Goal: Information Seeking & Learning: Learn about a topic

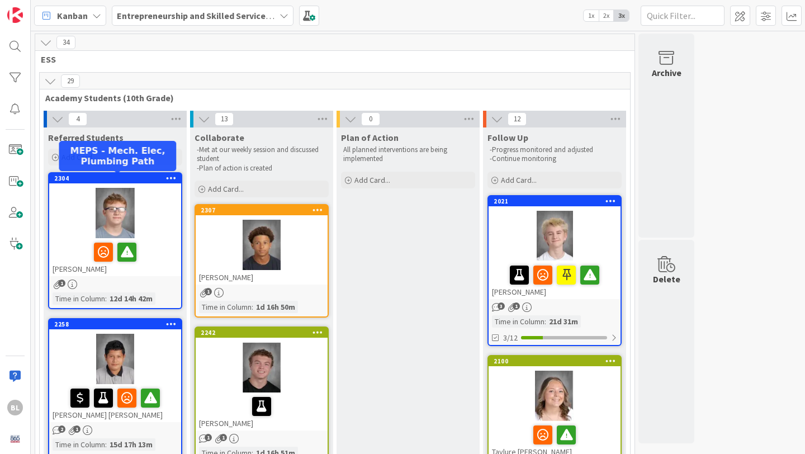
click at [96, 180] on div "2304" at bounding box center [117, 178] width 127 height 8
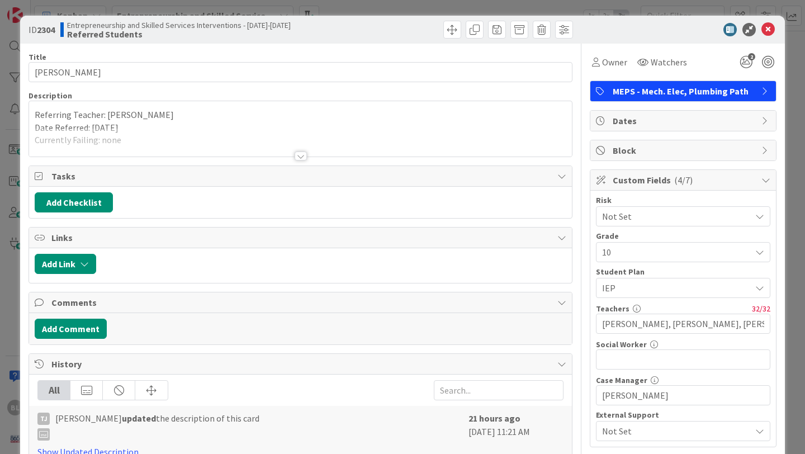
click at [301, 157] on div at bounding box center [301, 156] width 12 height 9
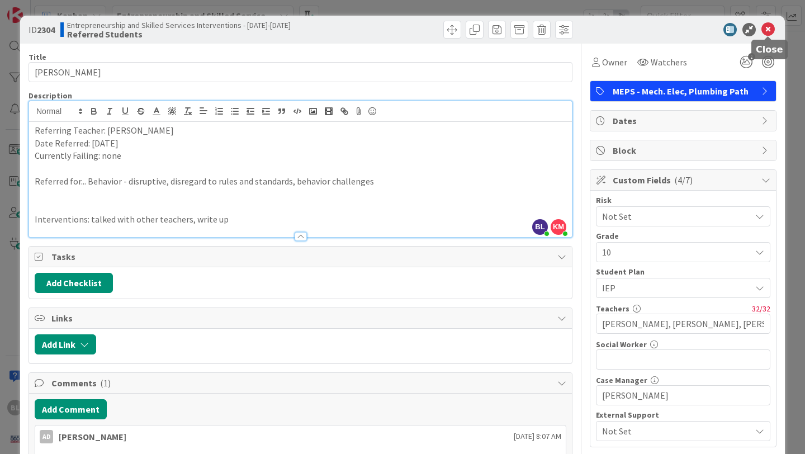
click at [771, 28] on icon at bounding box center [768, 29] width 13 height 13
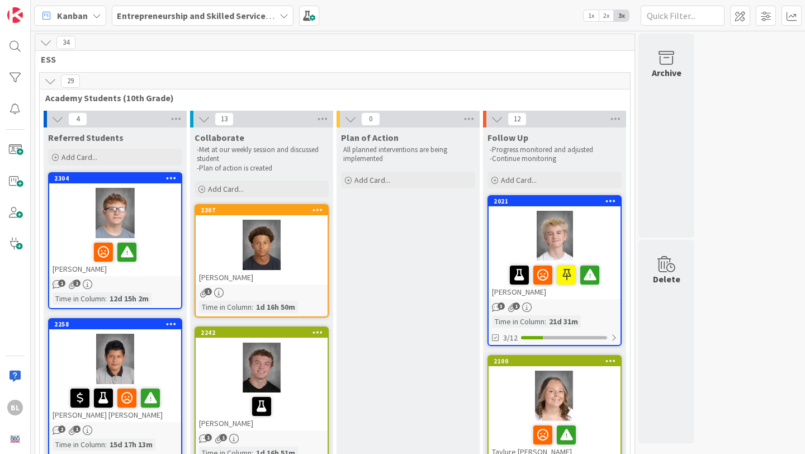
click at [146, 331] on div "2258 [PERSON_NAME] [PERSON_NAME]" at bounding box center [115, 370] width 132 height 103
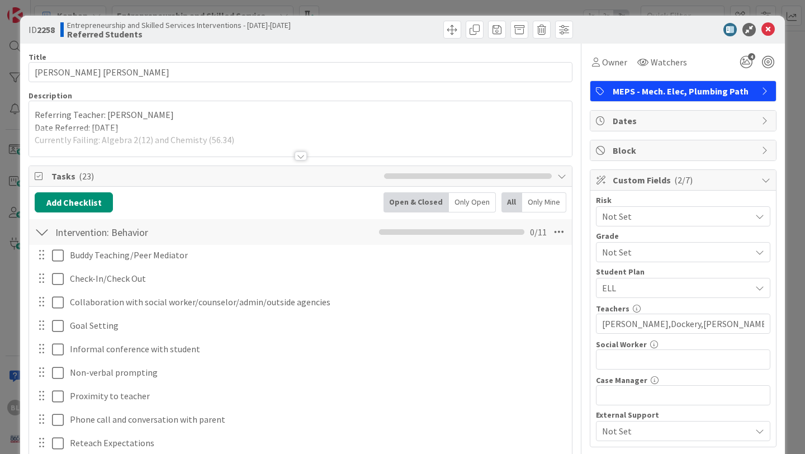
click at [299, 155] on div at bounding box center [301, 156] width 12 height 9
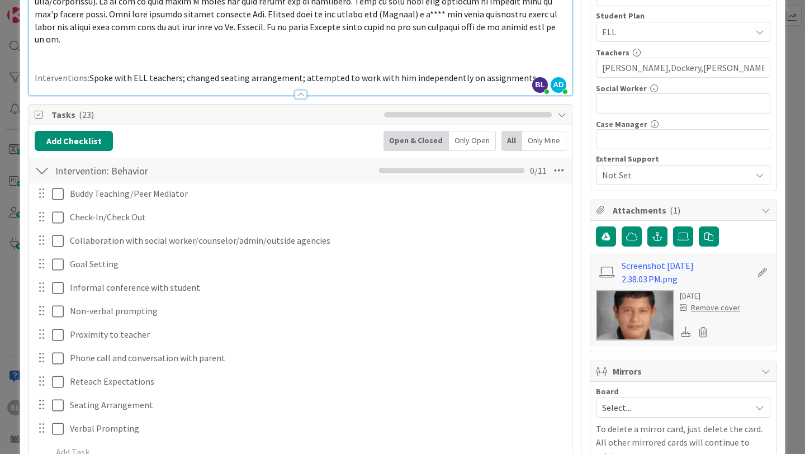
scroll to position [256, 0]
click at [41, 161] on div at bounding box center [42, 171] width 15 height 20
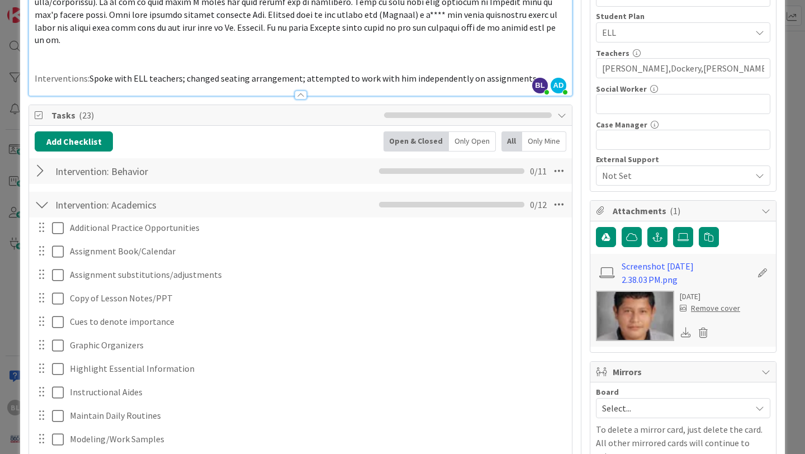
click at [42, 195] on div at bounding box center [42, 205] width 15 height 20
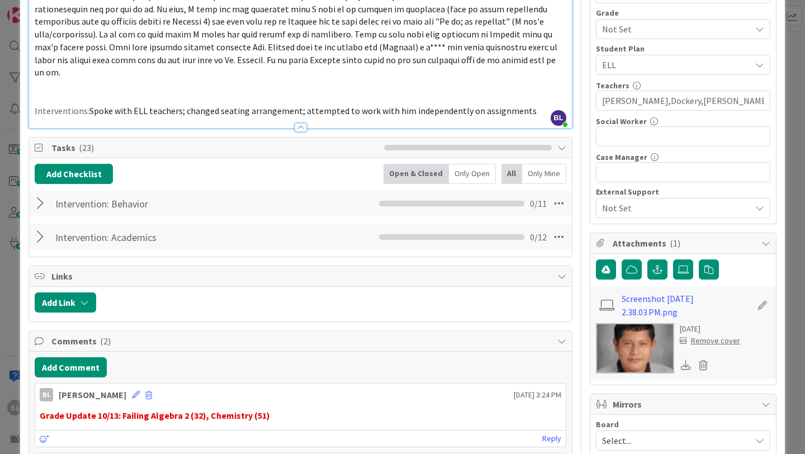
scroll to position [222, 0]
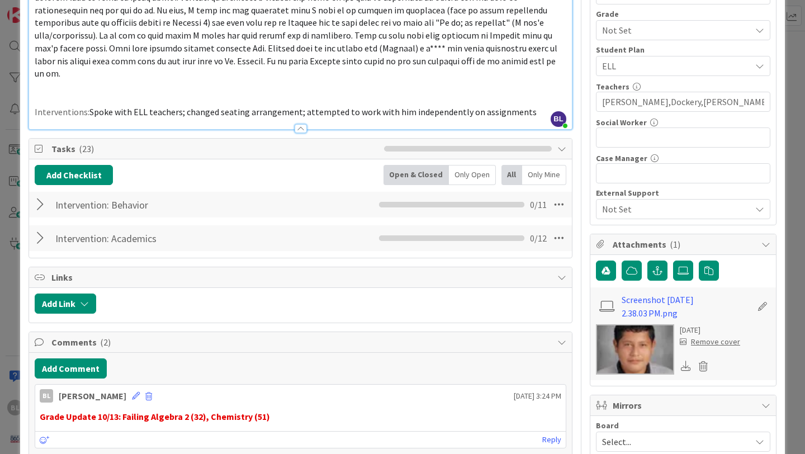
click at [530, 106] on p "Interventions: Spoke with ELL teachers; changed seating arrangement; attempted …" at bounding box center [301, 112] width 532 height 13
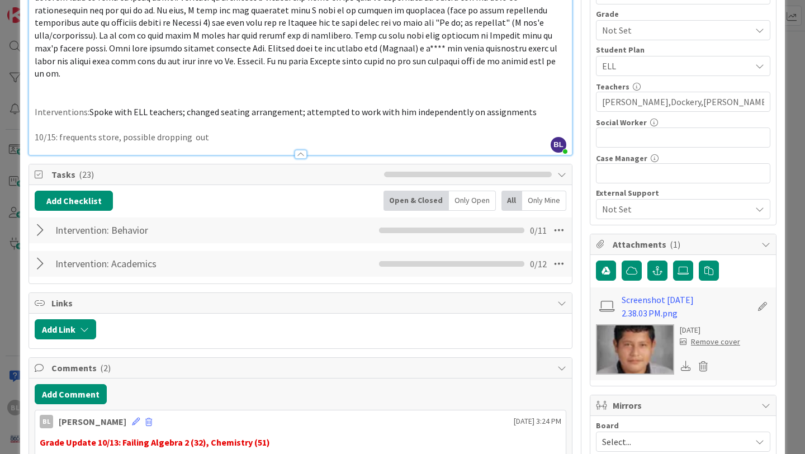
scroll to position [0, 0]
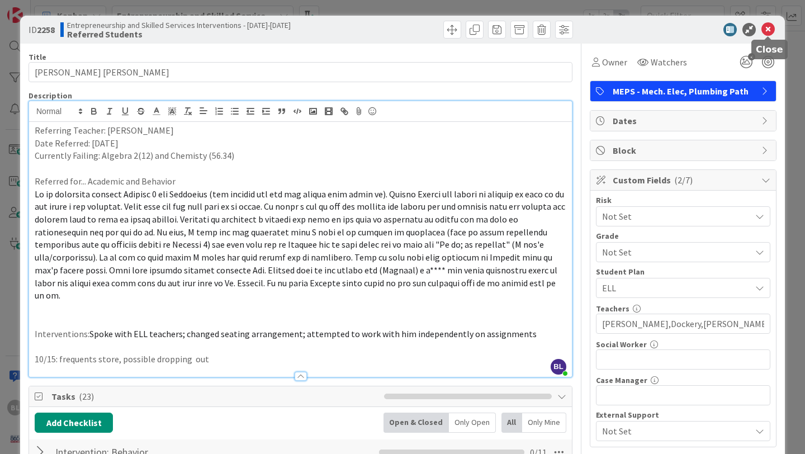
click at [768, 31] on icon at bounding box center [768, 29] width 13 height 13
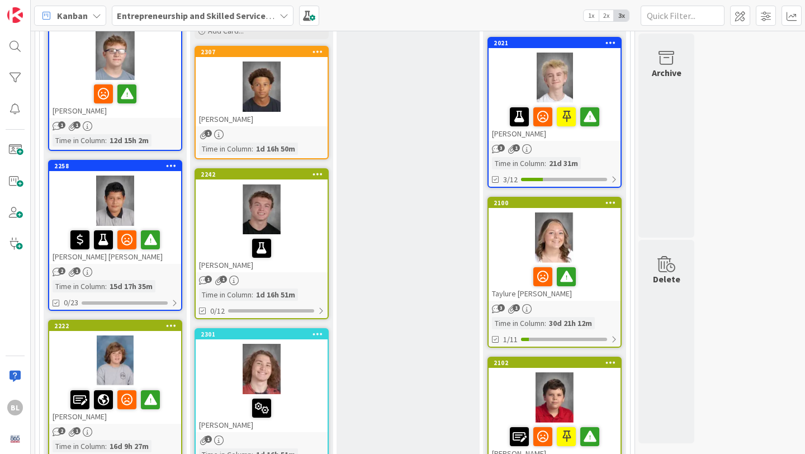
scroll to position [189, 0]
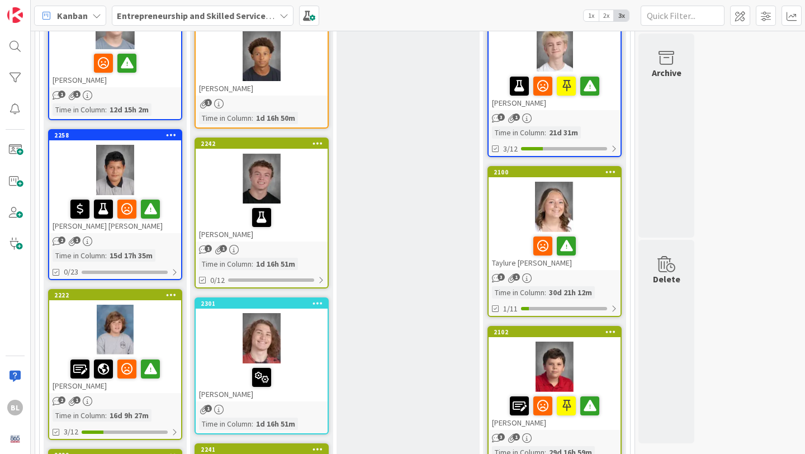
click at [152, 304] on div "2222 [PERSON_NAME]" at bounding box center [115, 341] width 132 height 103
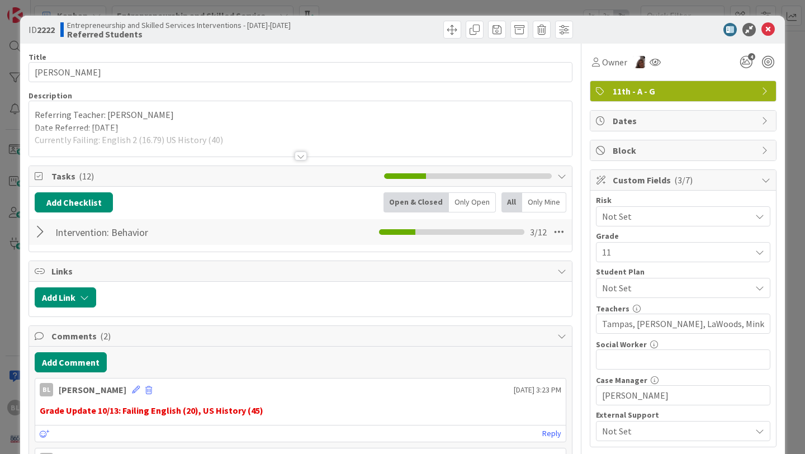
click at [296, 154] on div at bounding box center [301, 156] width 12 height 9
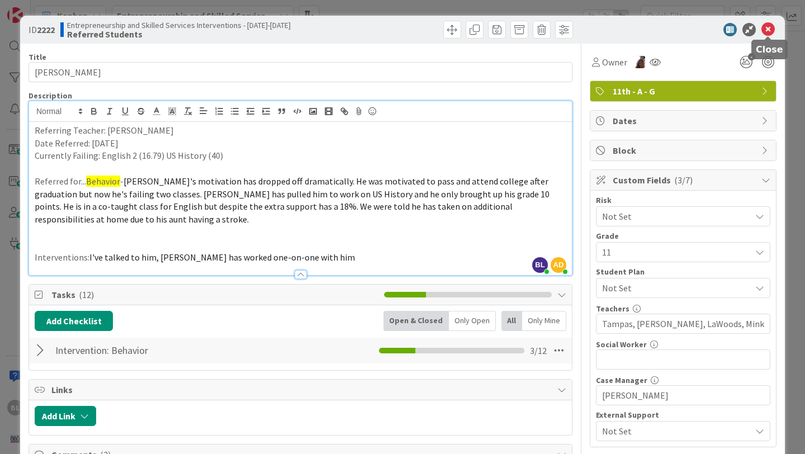
click at [771, 33] on icon at bounding box center [768, 29] width 13 height 13
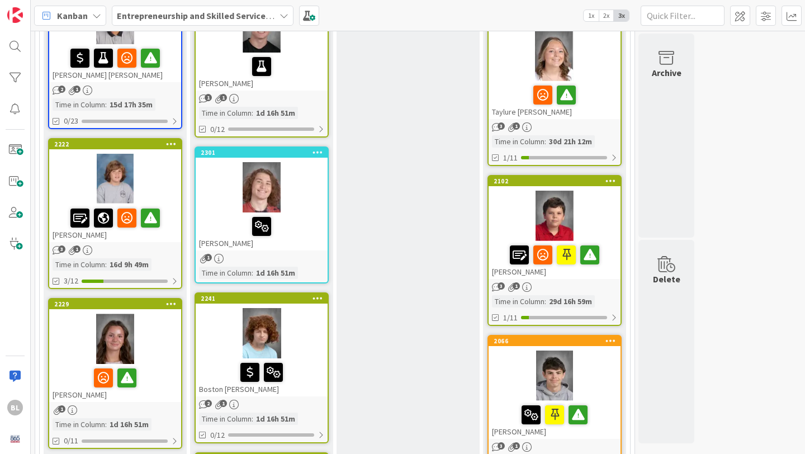
scroll to position [345, 0]
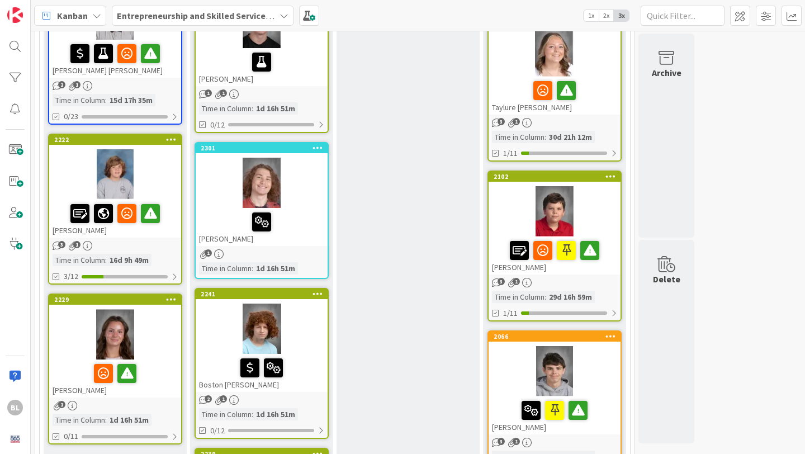
click at [154, 146] on div "2222 [PERSON_NAME]" at bounding box center [115, 186] width 132 height 103
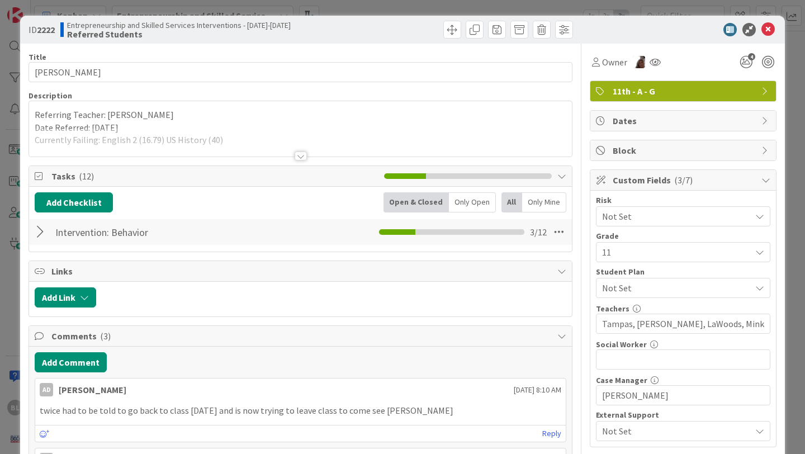
click at [303, 155] on div at bounding box center [301, 156] width 12 height 9
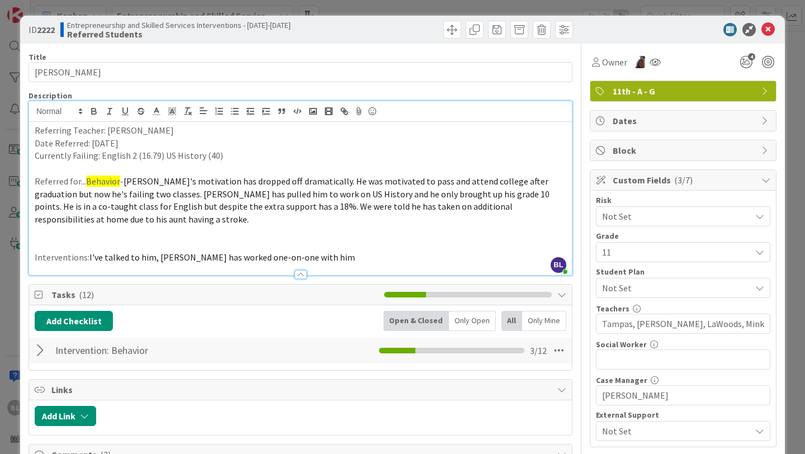
click at [326, 259] on p "Interventions: I've talked to him, [PERSON_NAME] has worked one-on-one with him" at bounding box center [301, 257] width 532 height 13
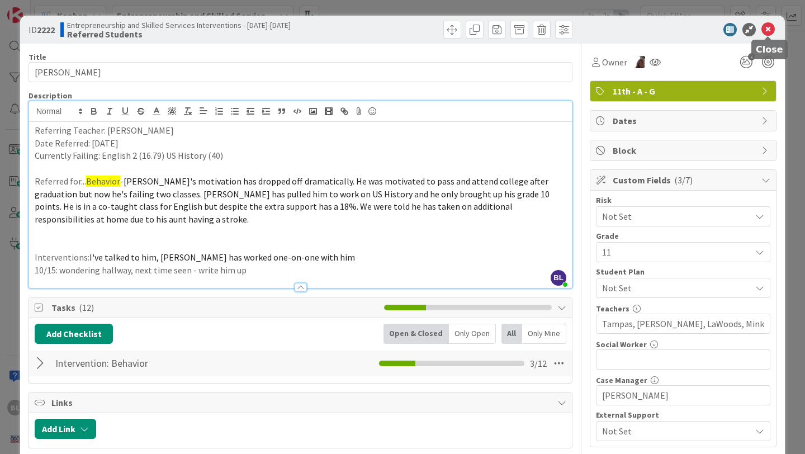
click at [769, 29] on icon at bounding box center [768, 29] width 13 height 13
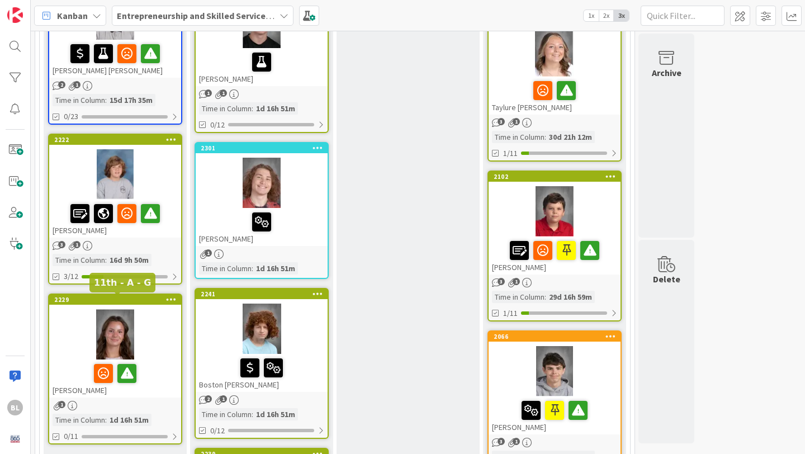
click at [152, 303] on div "2229" at bounding box center [117, 300] width 127 height 8
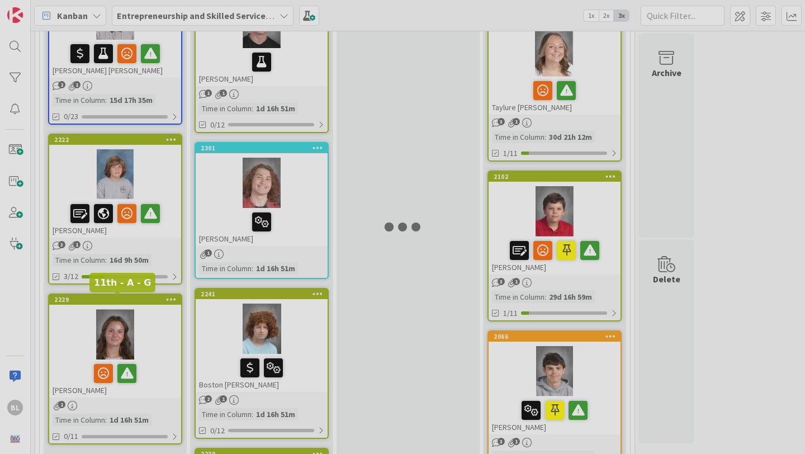
click at [152, 303] on div at bounding box center [402, 227] width 805 height 454
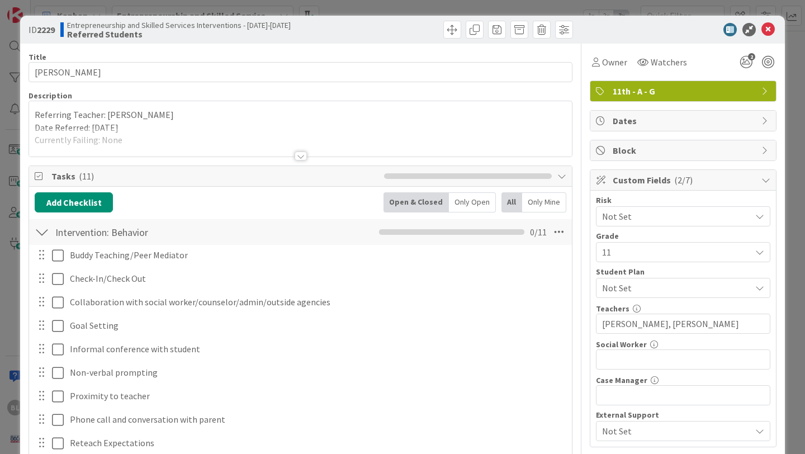
click at [300, 151] on div at bounding box center [300, 142] width 543 height 29
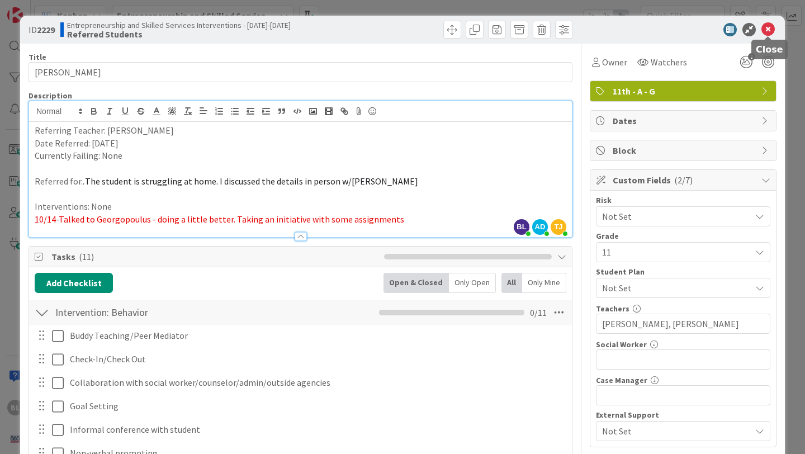
click at [770, 27] on icon at bounding box center [768, 29] width 13 height 13
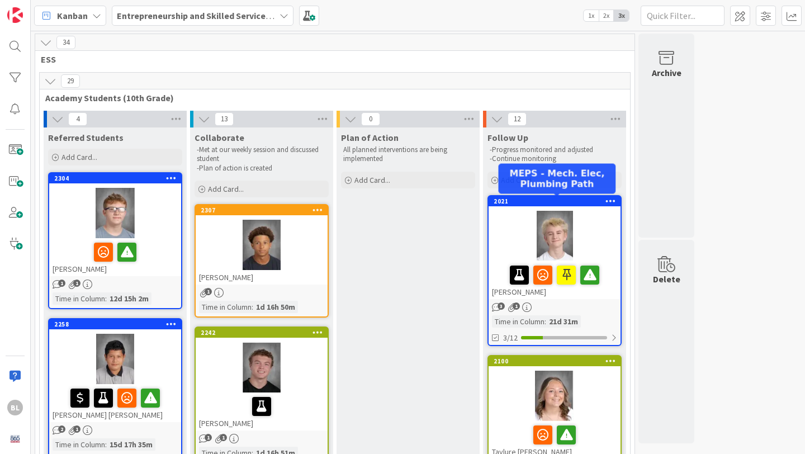
click at [584, 203] on div "2021" at bounding box center [557, 201] width 127 height 8
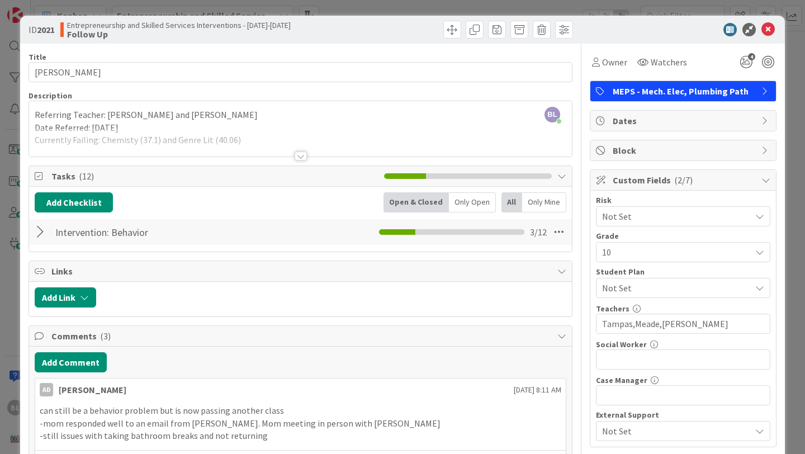
click at [296, 157] on div at bounding box center [301, 156] width 12 height 9
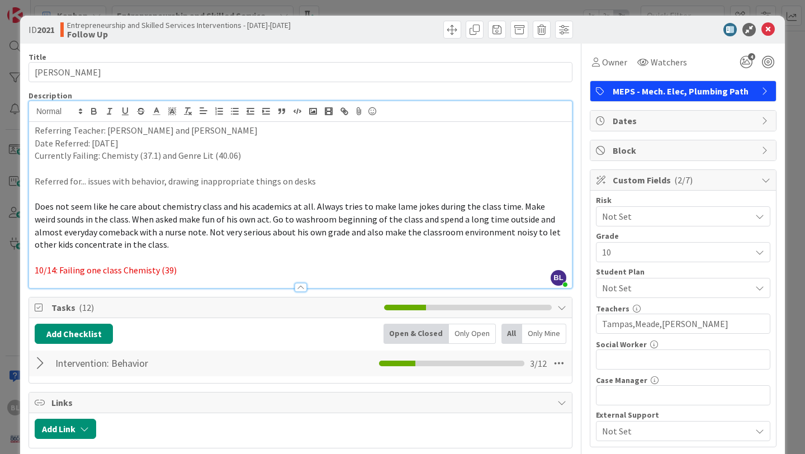
click at [181, 271] on p "10/14: Failing one class Chemisty (39)" at bounding box center [301, 270] width 532 height 13
click at [770, 27] on icon at bounding box center [768, 29] width 13 height 13
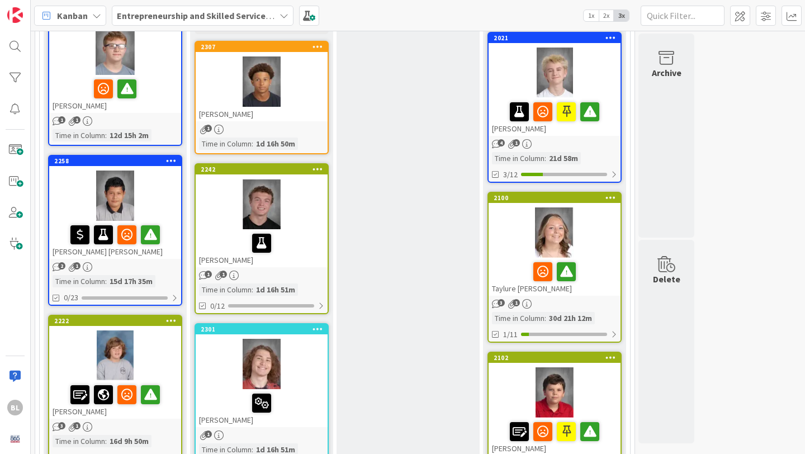
scroll to position [164, 0]
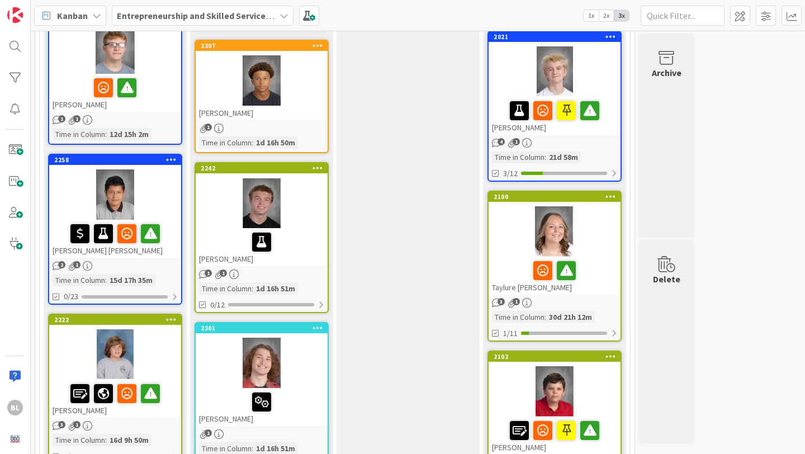
click at [584, 204] on div "2100 Taylure [PERSON_NAME]" at bounding box center [555, 243] width 132 height 103
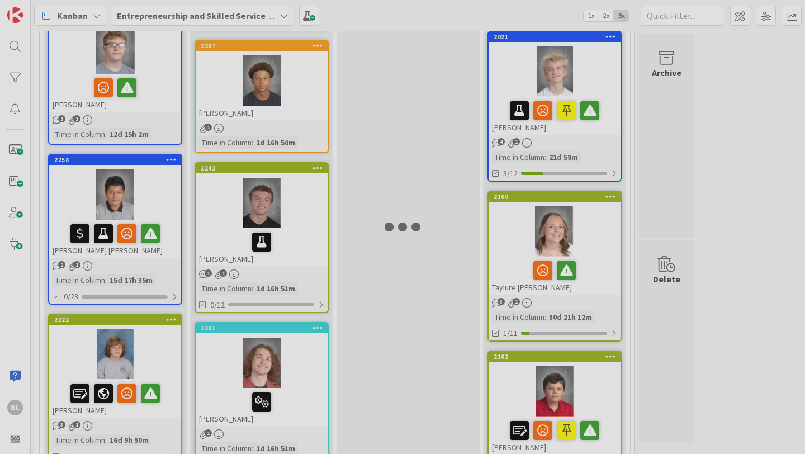
click at [584, 204] on div at bounding box center [402, 227] width 805 height 454
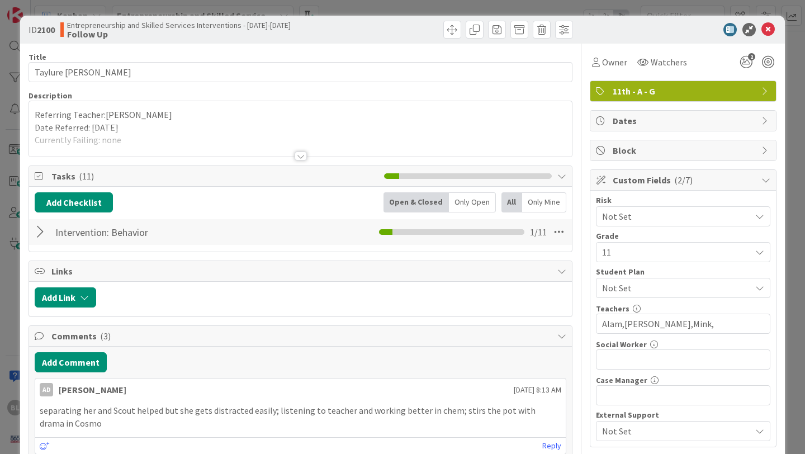
click at [300, 153] on div at bounding box center [301, 156] width 12 height 9
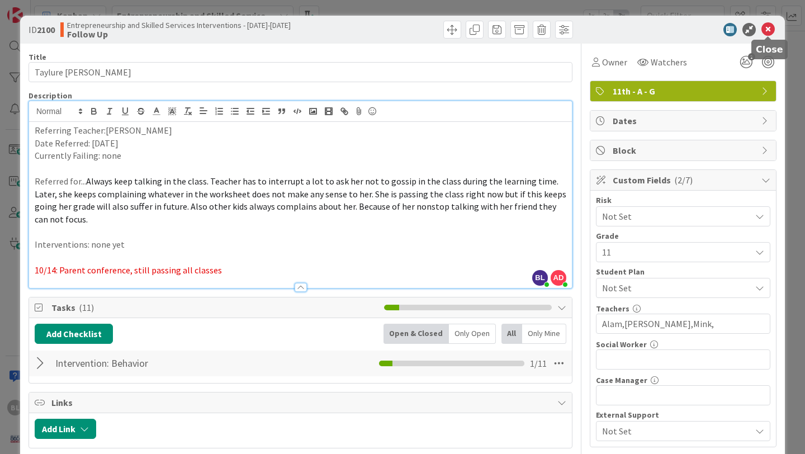
click at [770, 28] on icon at bounding box center [768, 29] width 13 height 13
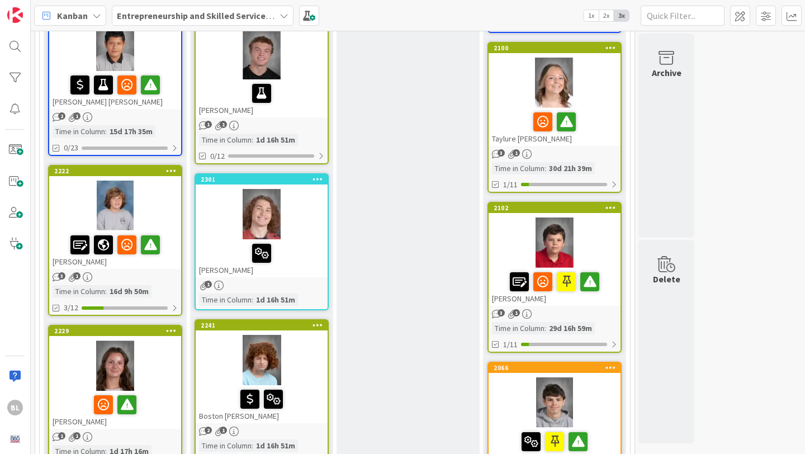
scroll to position [316, 0]
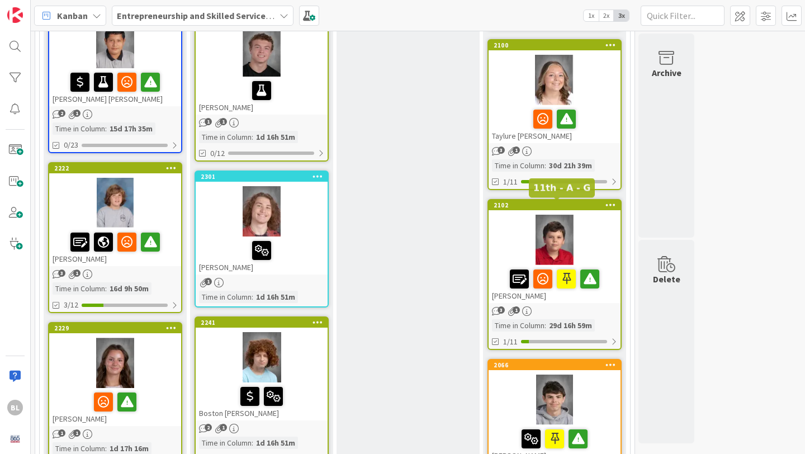
click at [587, 207] on div "2102" at bounding box center [557, 205] width 127 height 8
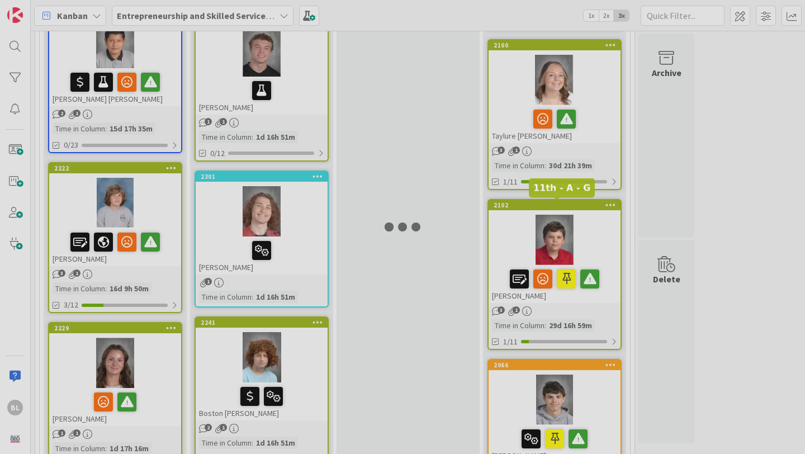
click at [587, 207] on div at bounding box center [402, 227] width 805 height 454
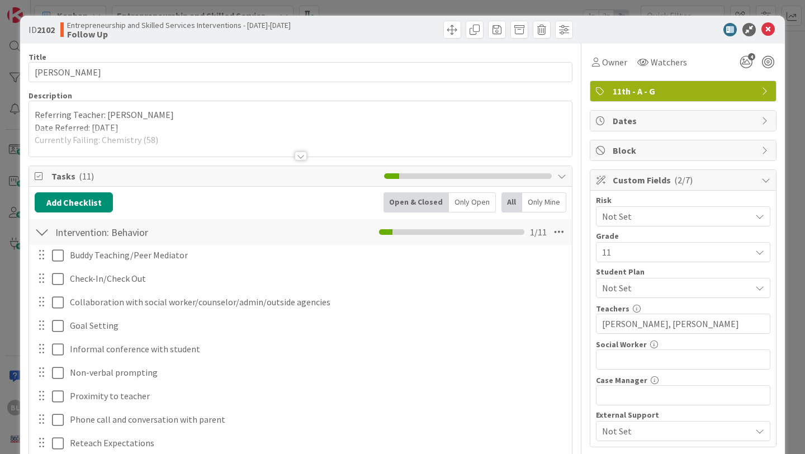
click at [301, 157] on div at bounding box center [301, 156] width 12 height 9
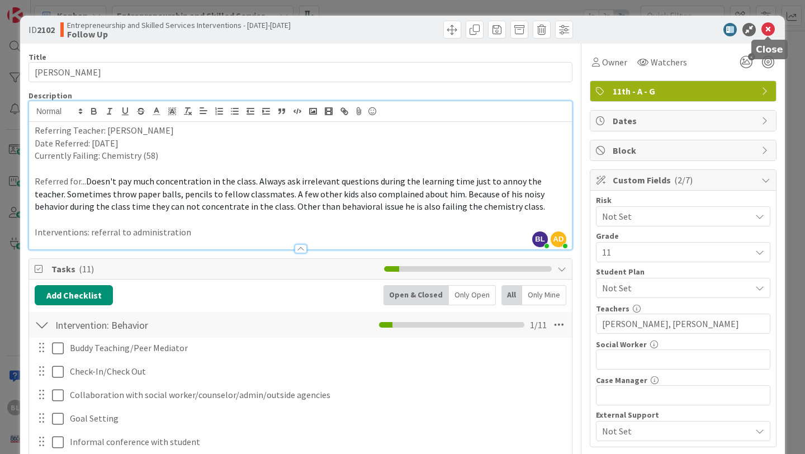
click at [769, 28] on icon at bounding box center [768, 29] width 13 height 13
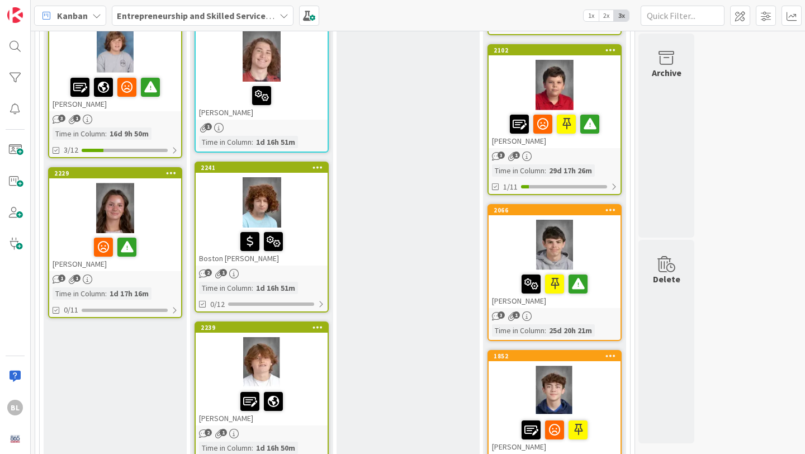
scroll to position [487, 0]
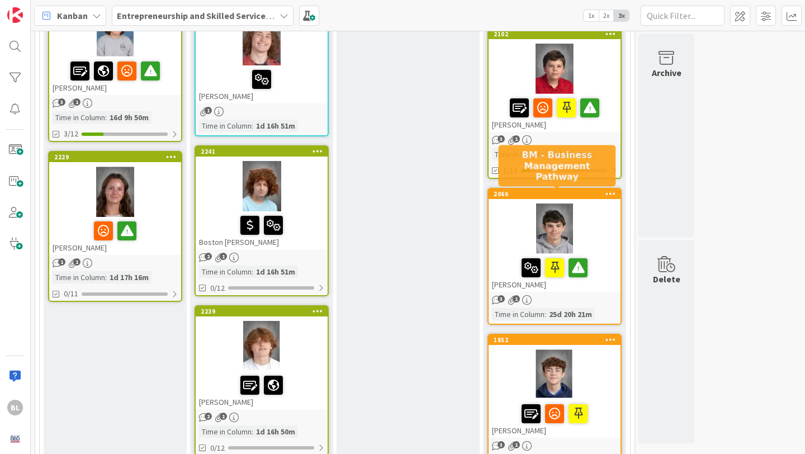
click at [579, 193] on div "2066" at bounding box center [557, 194] width 127 height 8
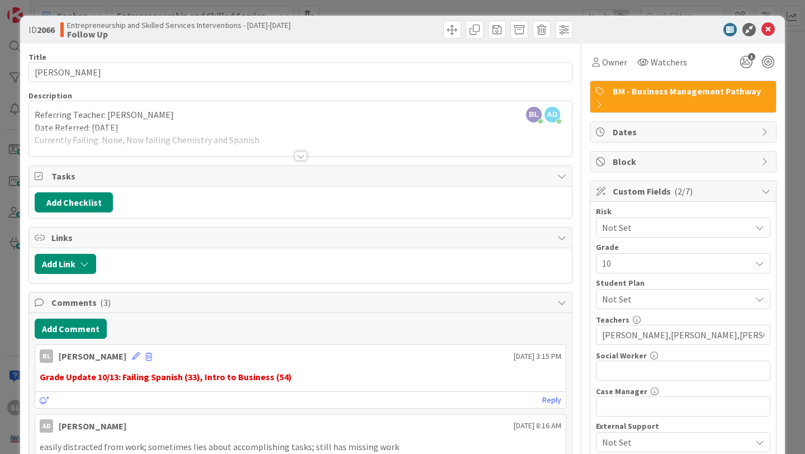
click at [301, 154] on div at bounding box center [301, 156] width 12 height 9
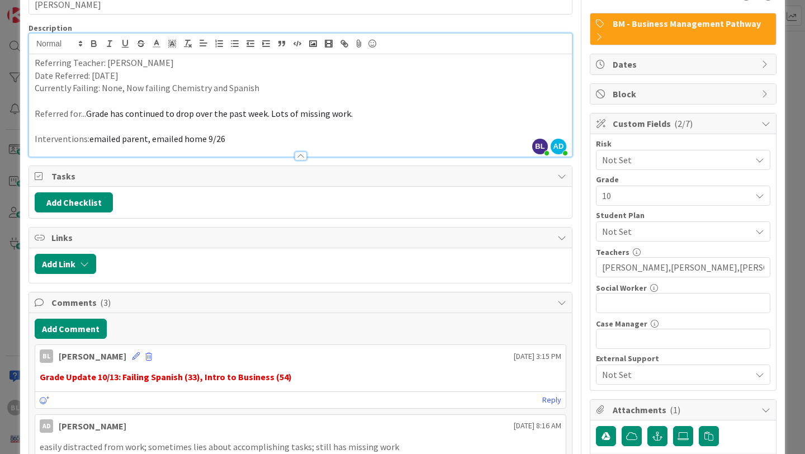
scroll to position [71, 0]
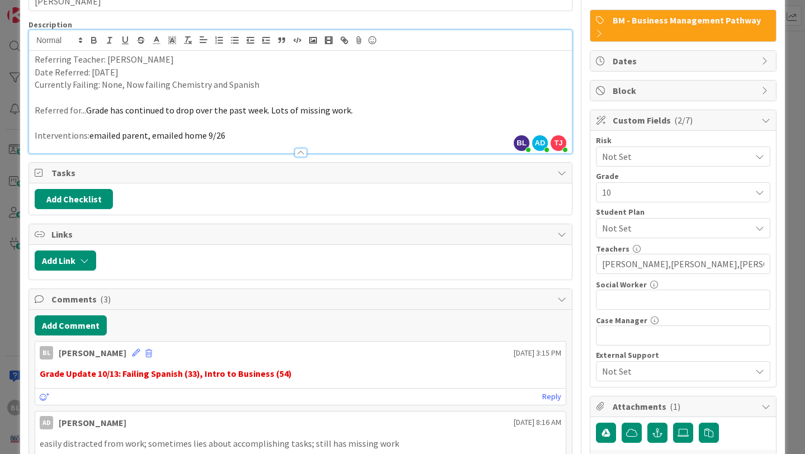
click at [238, 137] on p "Interventions: emailed parent, emailed home 9/26" at bounding box center [301, 135] width 532 height 13
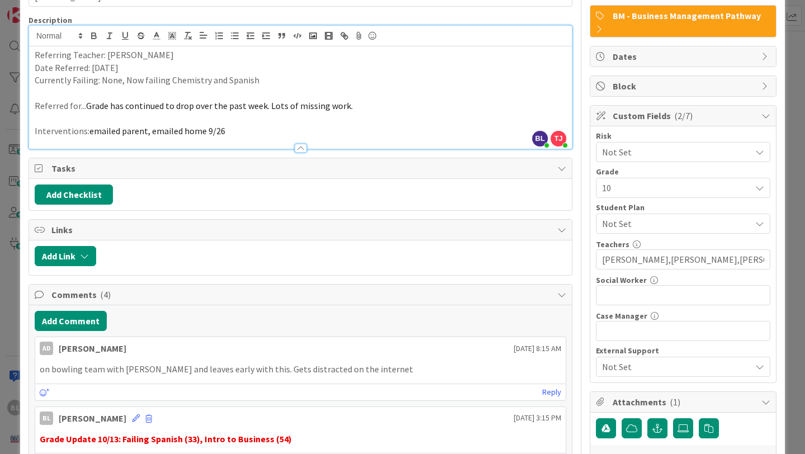
scroll to position [0, 0]
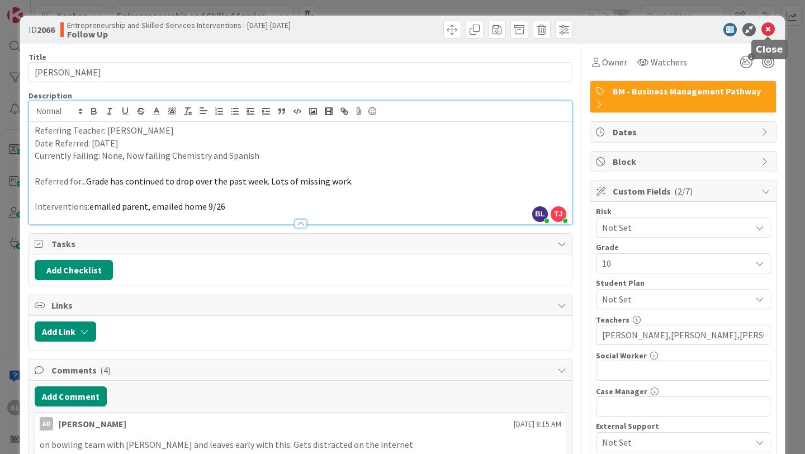
click at [768, 30] on icon at bounding box center [768, 29] width 13 height 13
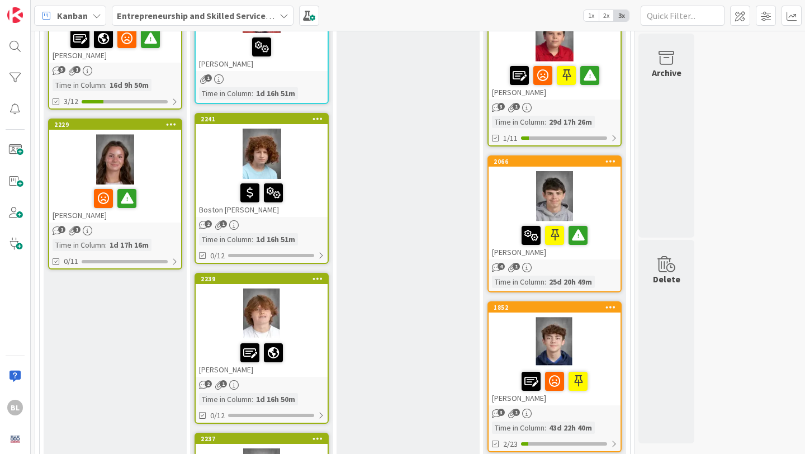
scroll to position [519, 0]
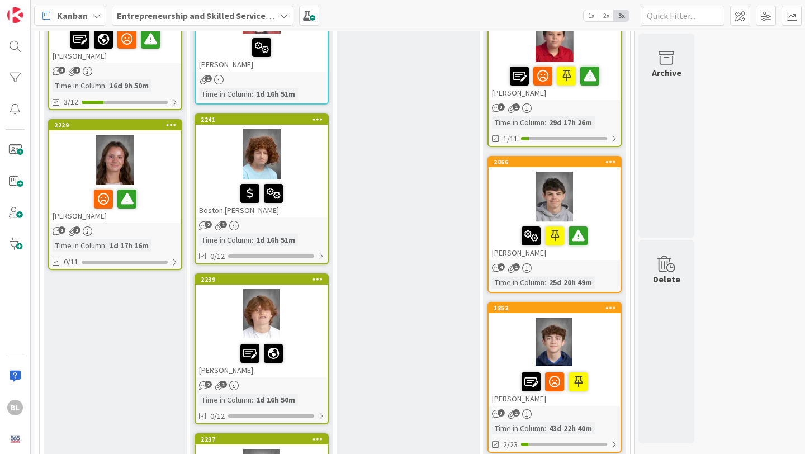
click at [587, 320] on div at bounding box center [555, 343] width 132 height 50
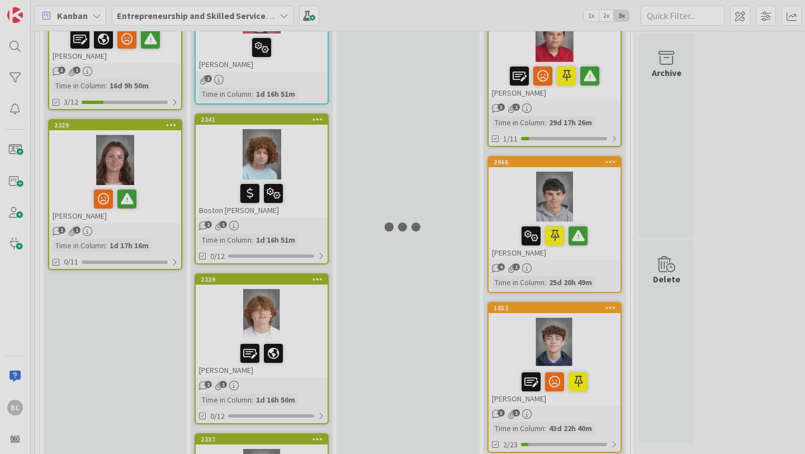
click at [587, 320] on div at bounding box center [402, 227] width 805 height 454
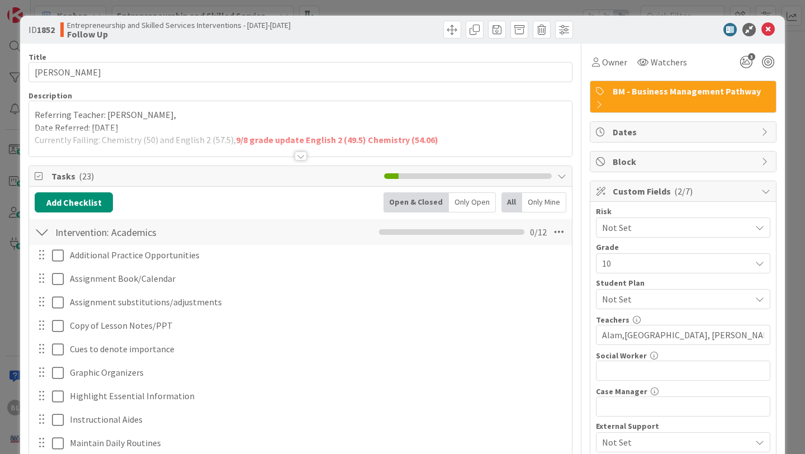
click at [301, 154] on div at bounding box center [301, 156] width 12 height 9
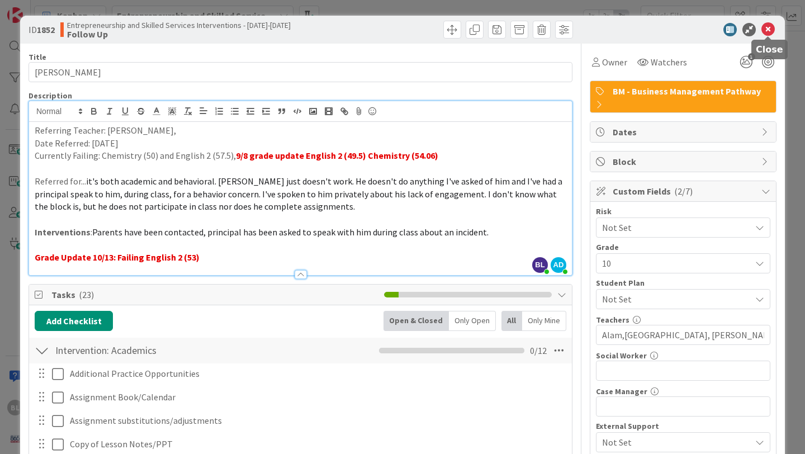
click at [770, 26] on icon at bounding box center [768, 29] width 13 height 13
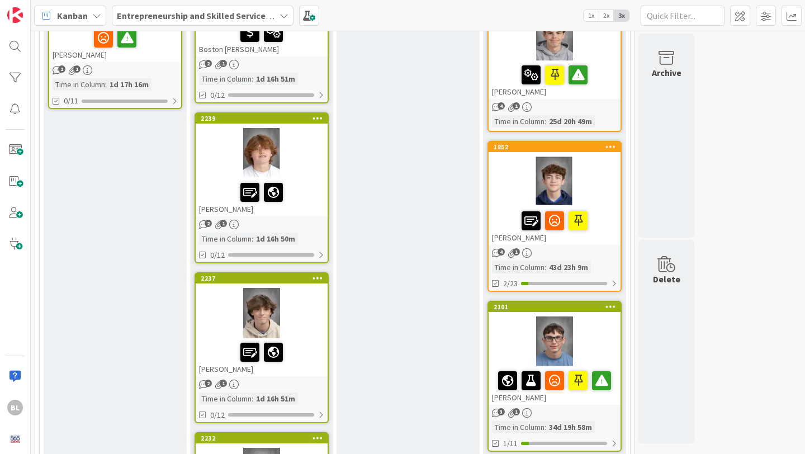
scroll to position [710, 0]
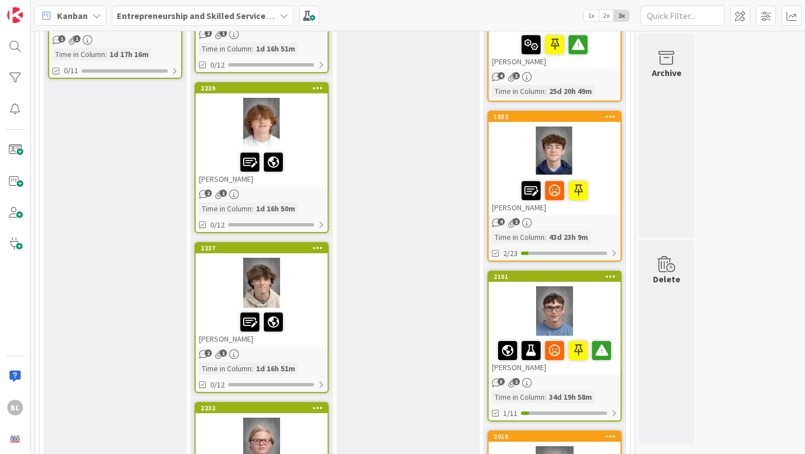
click at [596, 288] on div at bounding box center [555, 311] width 132 height 50
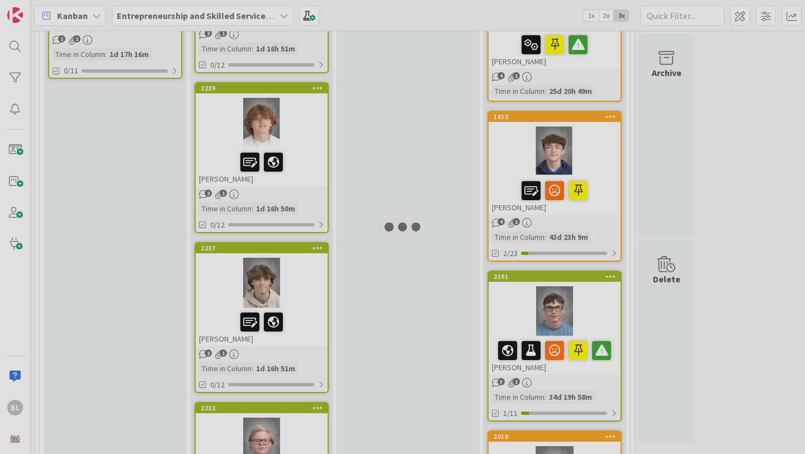
click at [596, 288] on div at bounding box center [402, 227] width 805 height 454
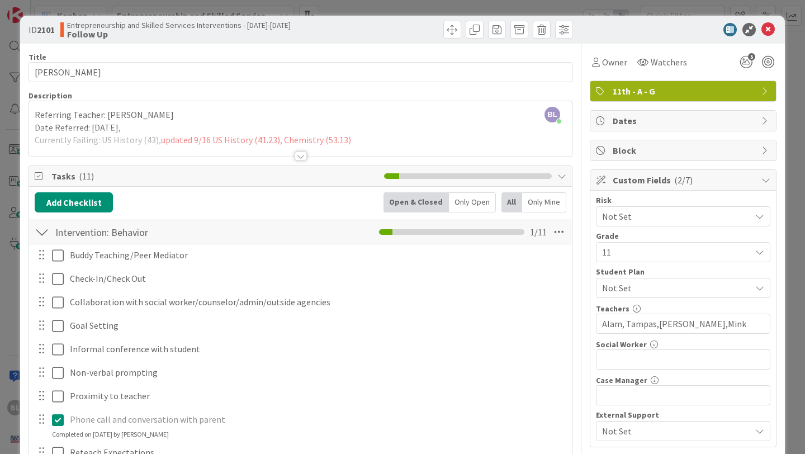
click at [303, 158] on div at bounding box center [301, 156] width 12 height 9
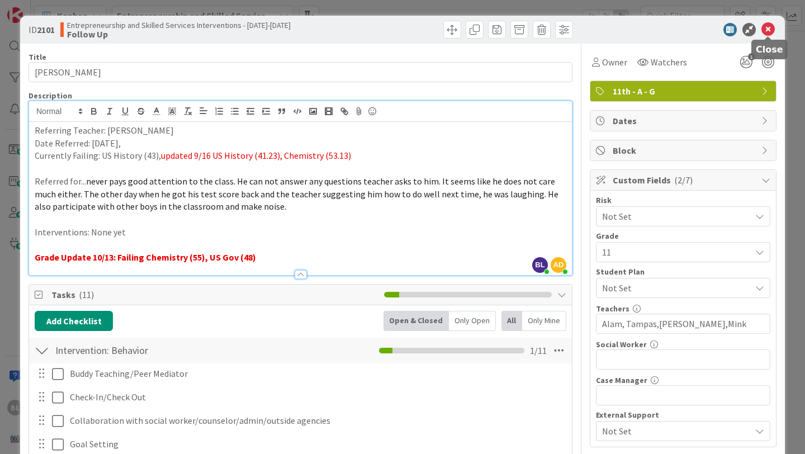
click at [771, 31] on icon at bounding box center [768, 29] width 13 height 13
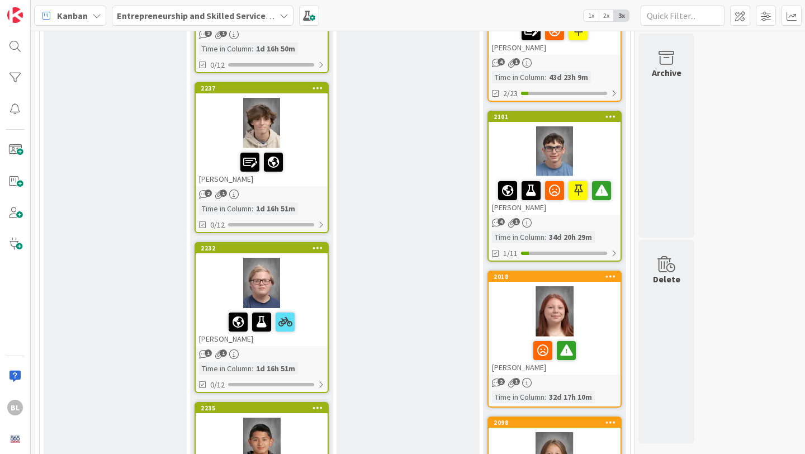
scroll to position [873, 0]
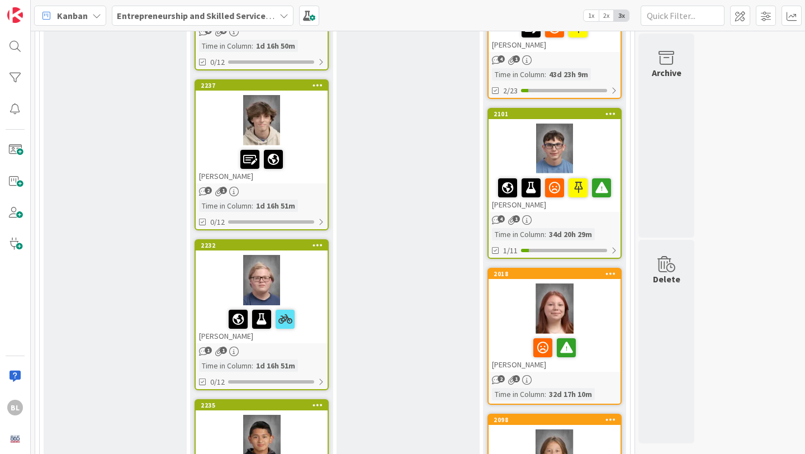
click at [596, 280] on div "2018 [PERSON_NAME]" at bounding box center [555, 320] width 132 height 103
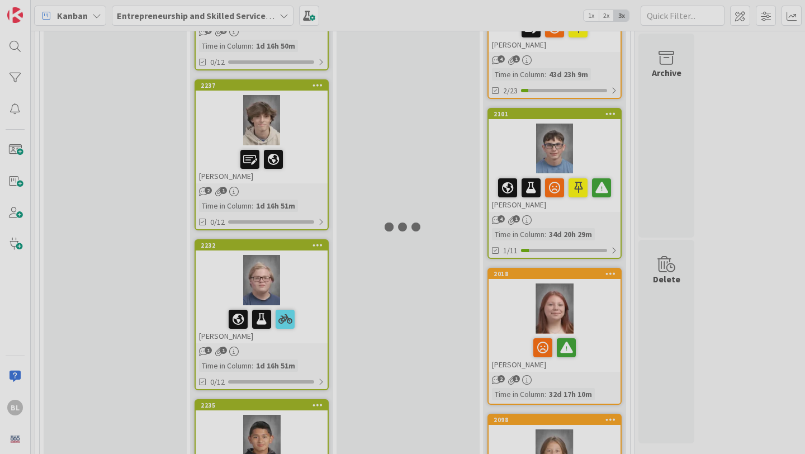
click at [596, 280] on div at bounding box center [402, 227] width 805 height 454
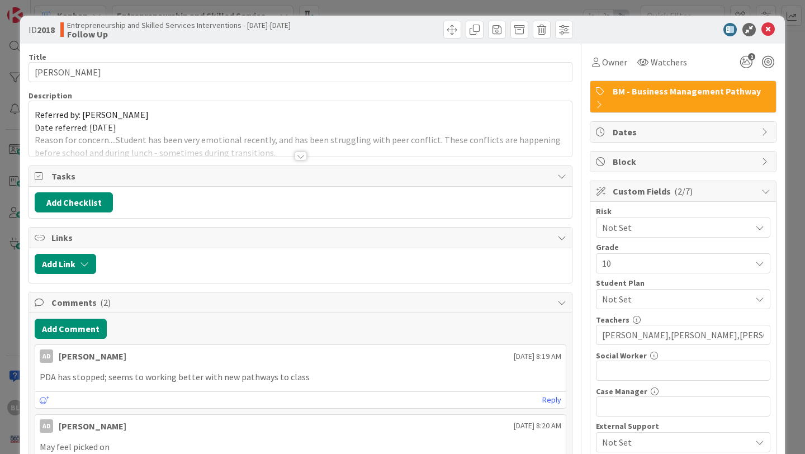
click at [303, 156] on div at bounding box center [301, 156] width 12 height 9
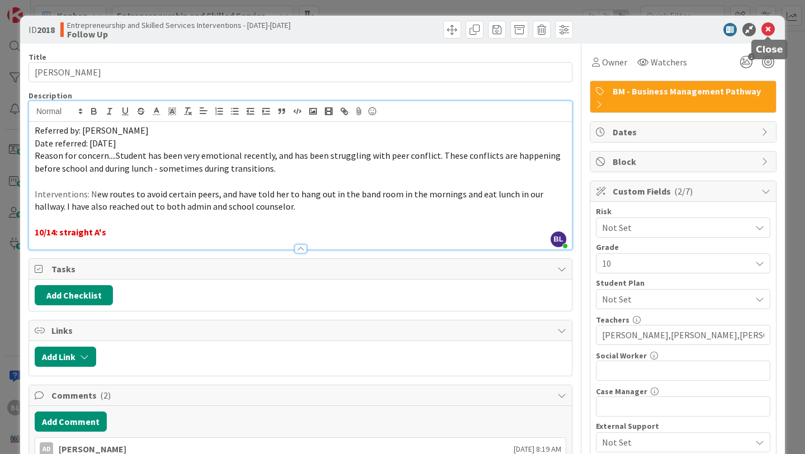
click at [767, 30] on icon at bounding box center [768, 29] width 13 height 13
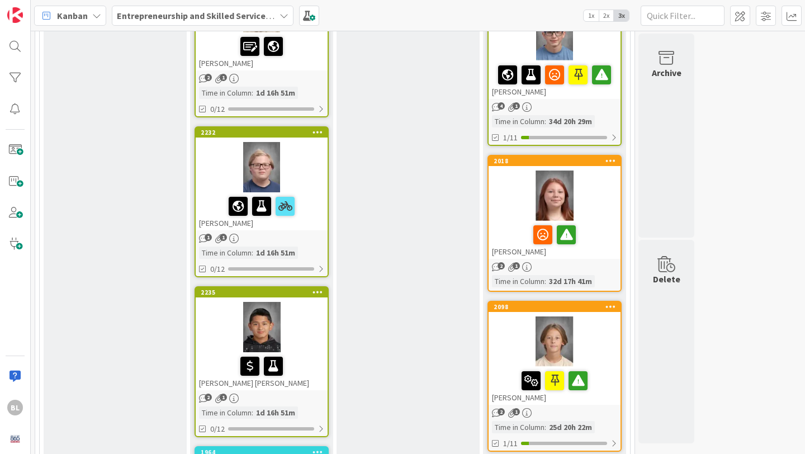
scroll to position [990, 0]
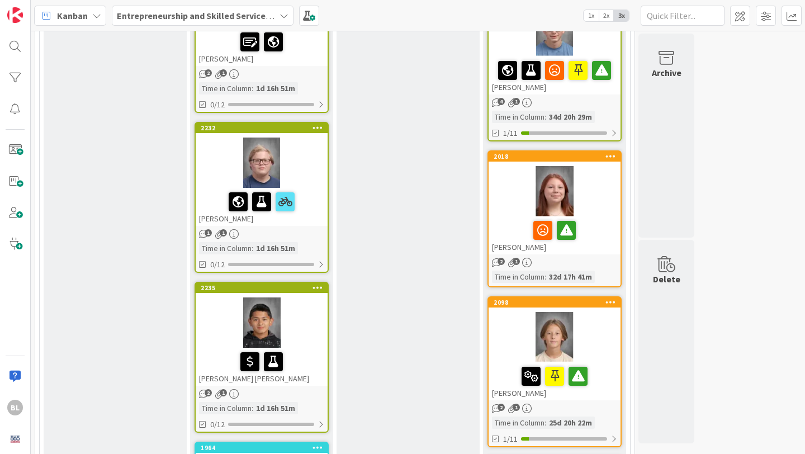
click at [593, 322] on div at bounding box center [555, 337] width 132 height 50
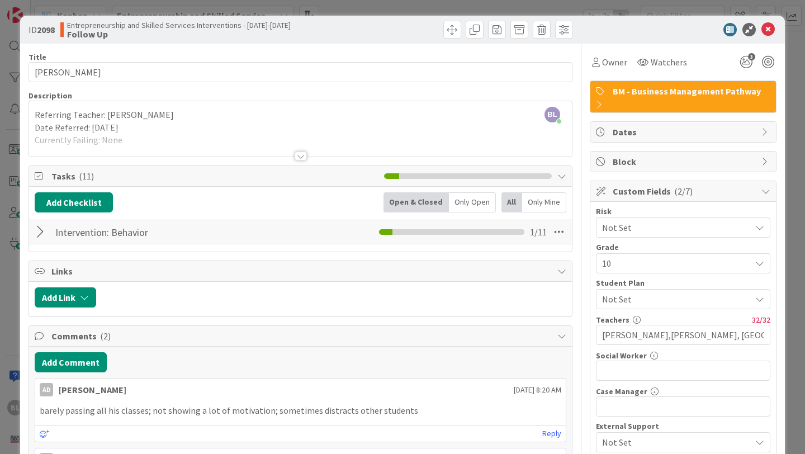
click at [299, 155] on div at bounding box center [301, 156] width 12 height 9
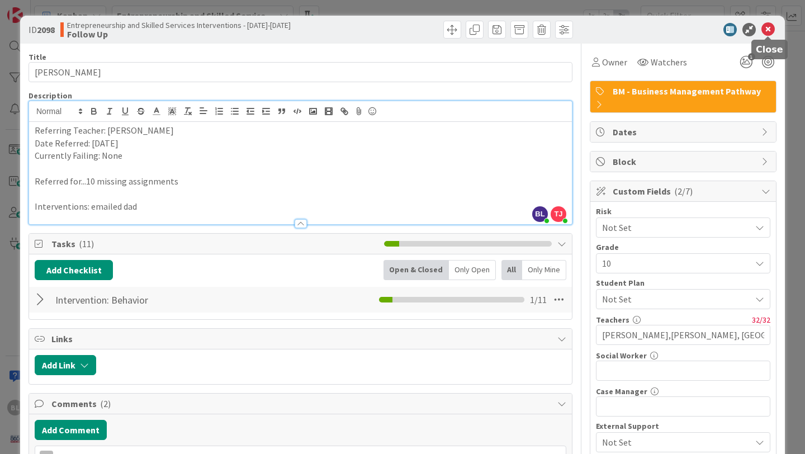
click at [770, 29] on icon at bounding box center [768, 29] width 13 height 13
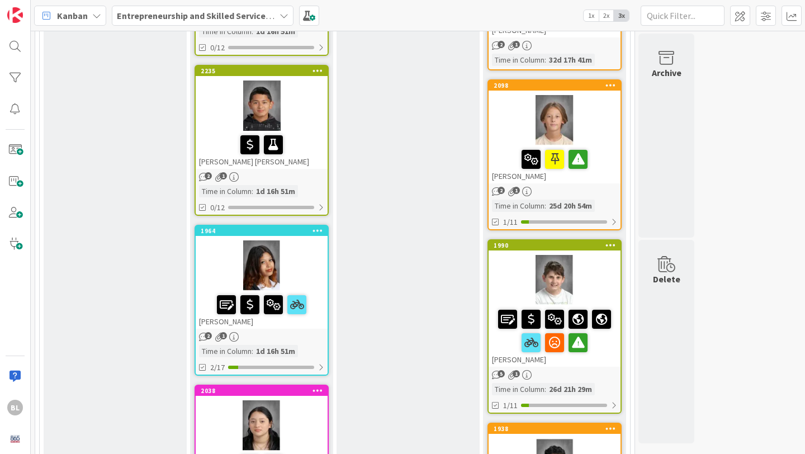
scroll to position [1209, 0]
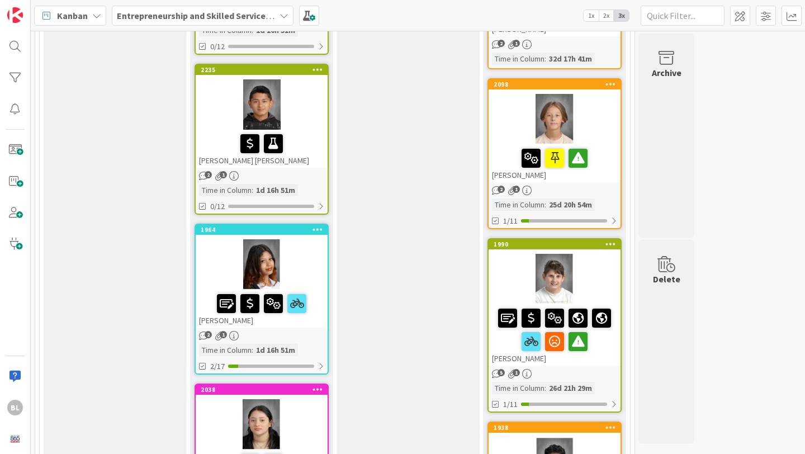
click at [590, 251] on div "1990 [PERSON_NAME]" at bounding box center [555, 302] width 132 height 126
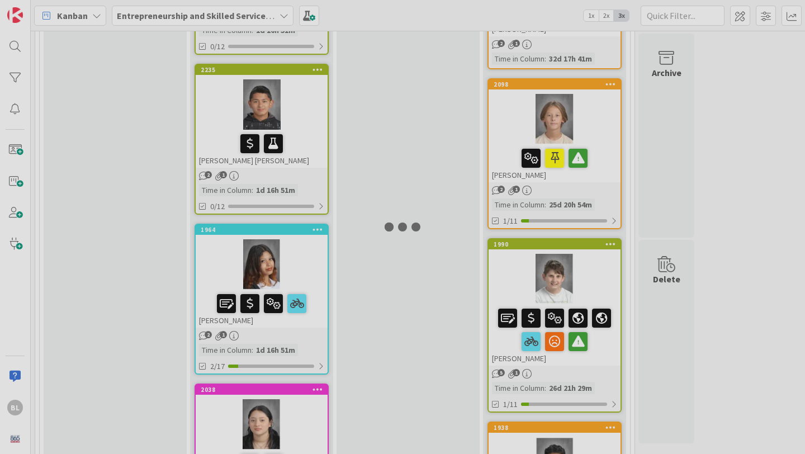
click at [590, 251] on div at bounding box center [402, 227] width 805 height 454
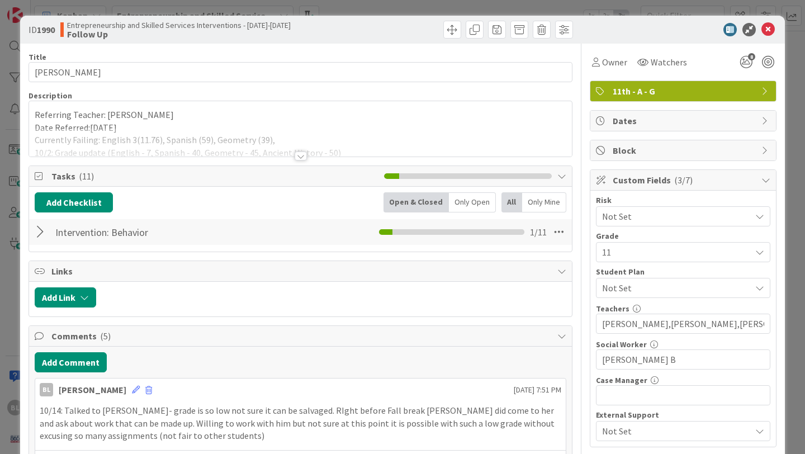
click at [301, 155] on div at bounding box center [301, 156] width 12 height 9
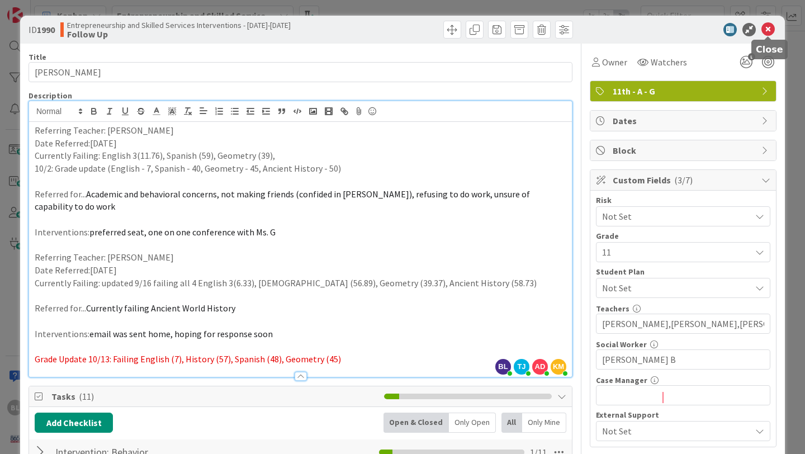
click at [768, 30] on icon at bounding box center [768, 29] width 13 height 13
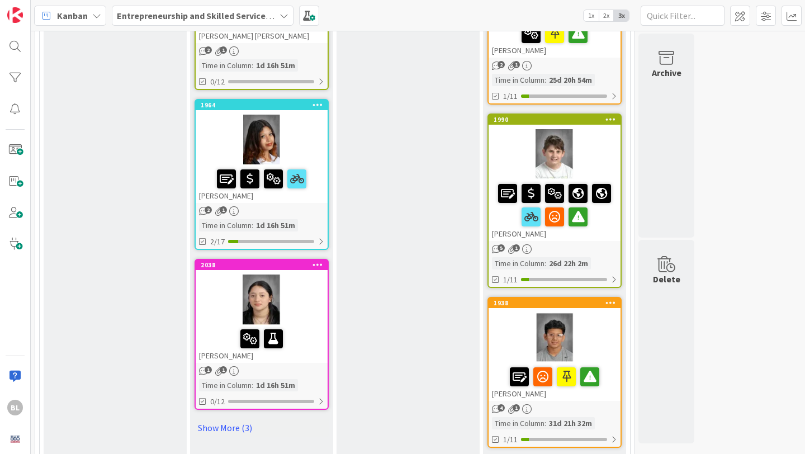
scroll to position [1366, 0]
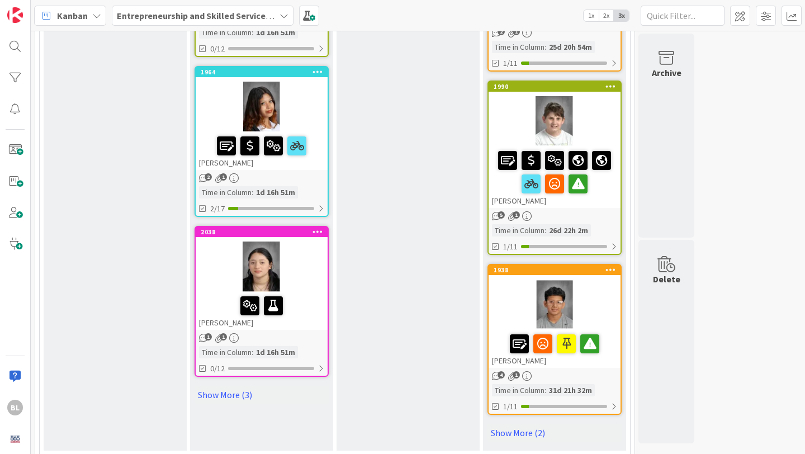
click at [515, 283] on div at bounding box center [555, 305] width 132 height 50
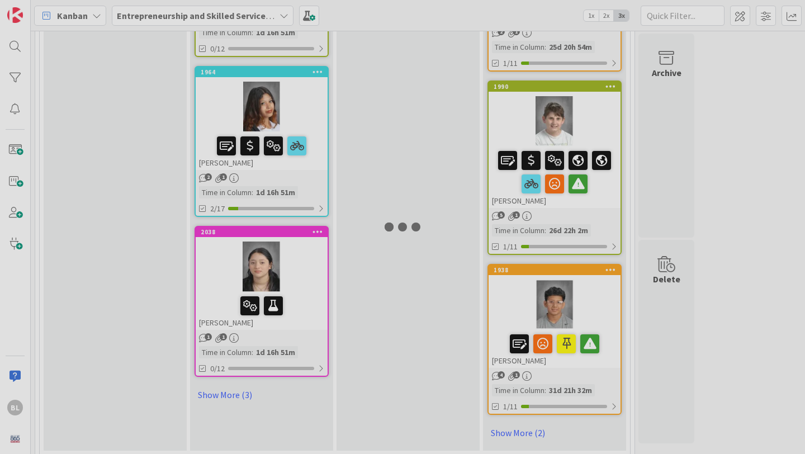
click at [515, 283] on div at bounding box center [402, 227] width 805 height 454
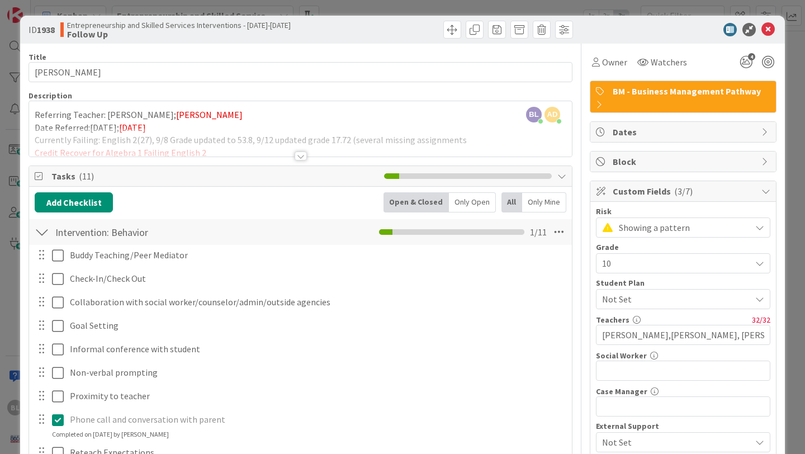
click at [299, 156] on div at bounding box center [301, 156] width 12 height 9
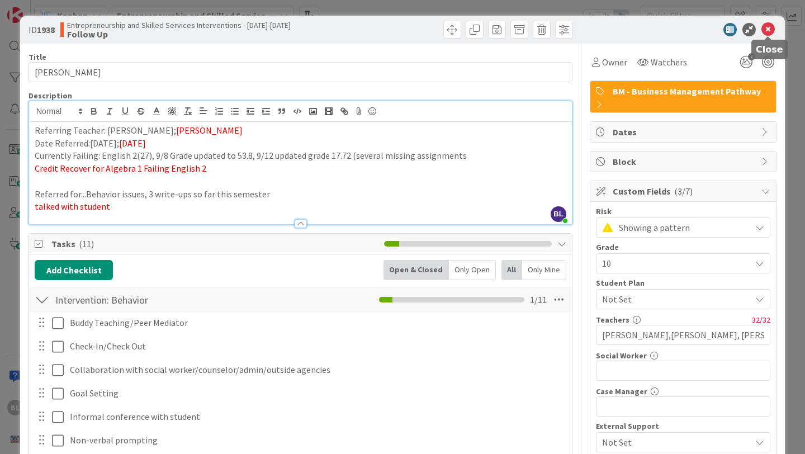
click at [769, 29] on icon at bounding box center [768, 29] width 13 height 13
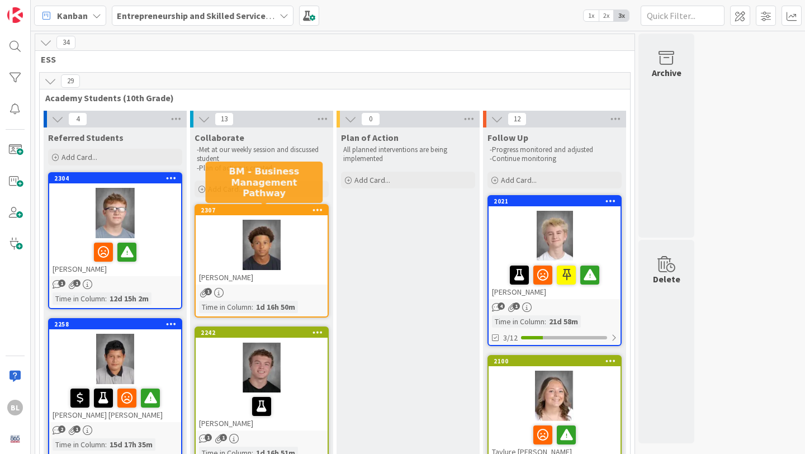
click at [281, 211] on div "2307" at bounding box center [264, 210] width 127 height 8
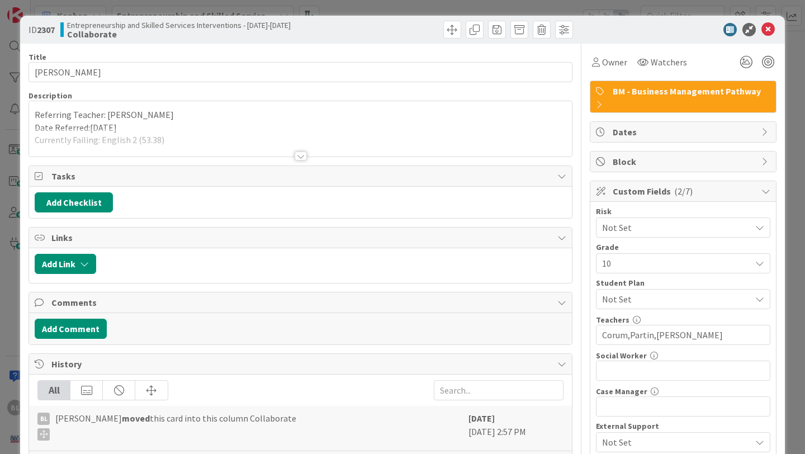
click at [301, 154] on div at bounding box center [301, 156] width 12 height 9
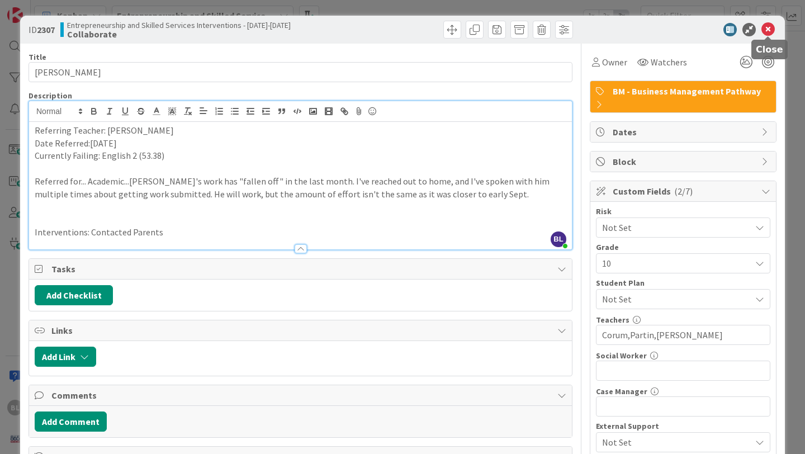
click at [768, 27] on icon at bounding box center [768, 29] width 13 height 13
